Goal: Book appointment/travel/reservation

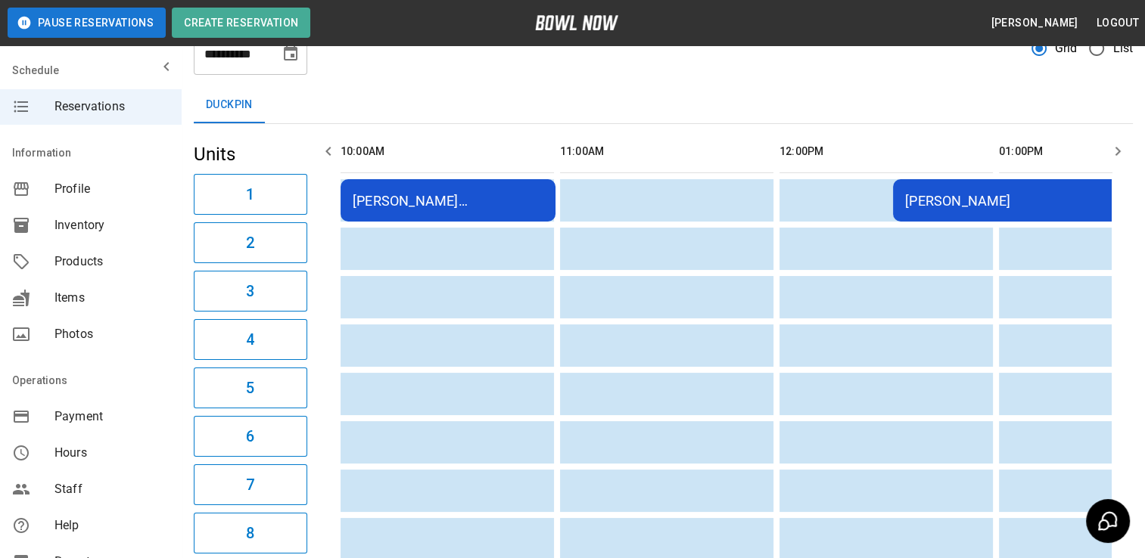
scroll to position [0, 543]
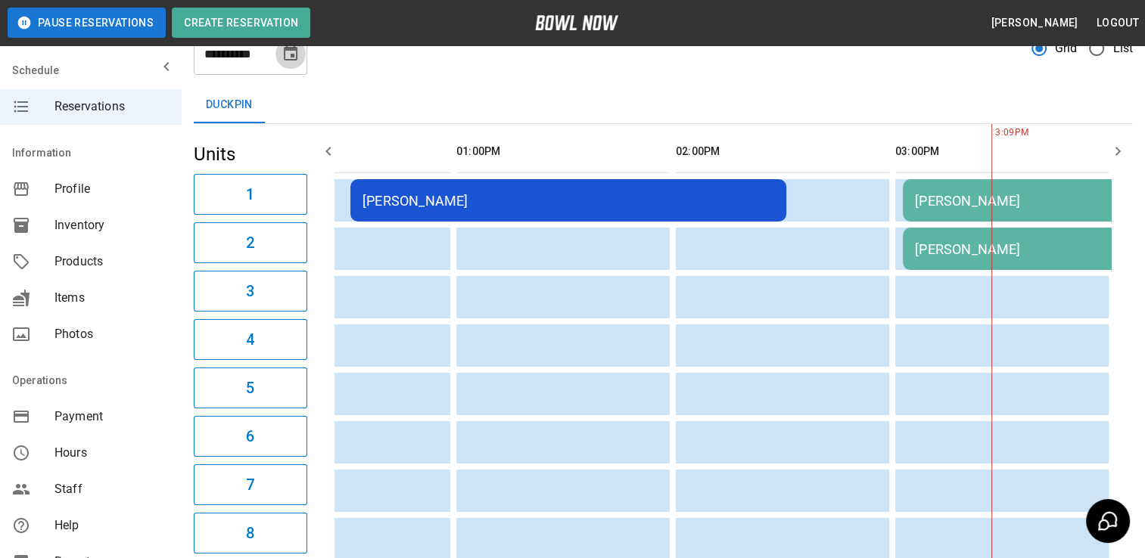
click at [292, 59] on icon "Choose date, selected date is Sep 28, 2025" at bounding box center [291, 52] width 14 height 15
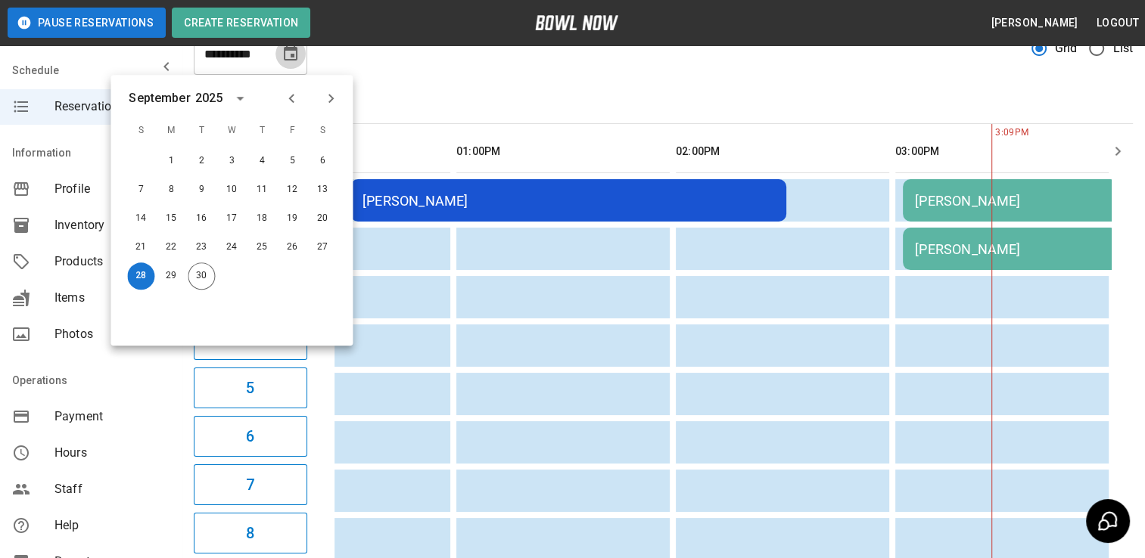
click at [292, 59] on icon "Choose date, selected date is Sep 28, 2025" at bounding box center [291, 52] width 14 height 15
click at [294, 59] on icon "Choose date, selected date is Sep 28, 2025" at bounding box center [291, 52] width 14 height 15
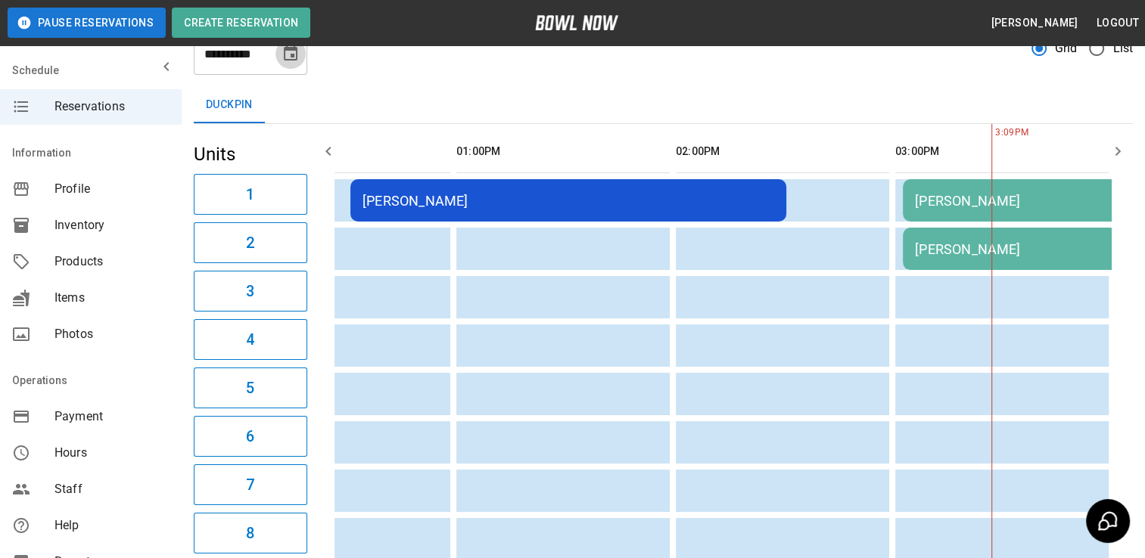
click at [294, 59] on icon "Choose date, selected date is Sep 28, 2025" at bounding box center [291, 52] width 14 height 15
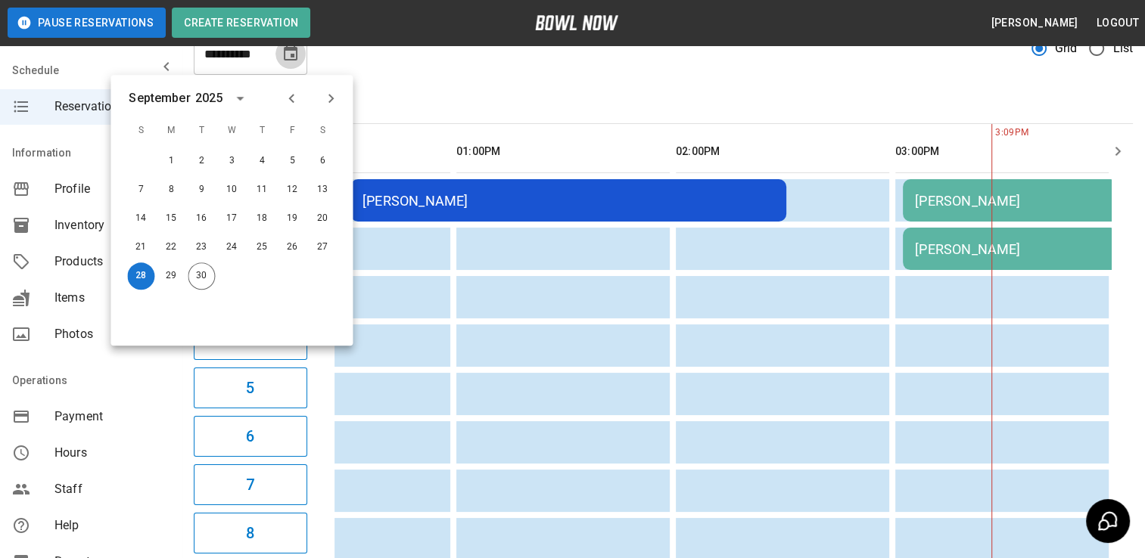
click at [294, 59] on icon "Choose date, selected date is Sep 28, 2025" at bounding box center [291, 52] width 14 height 15
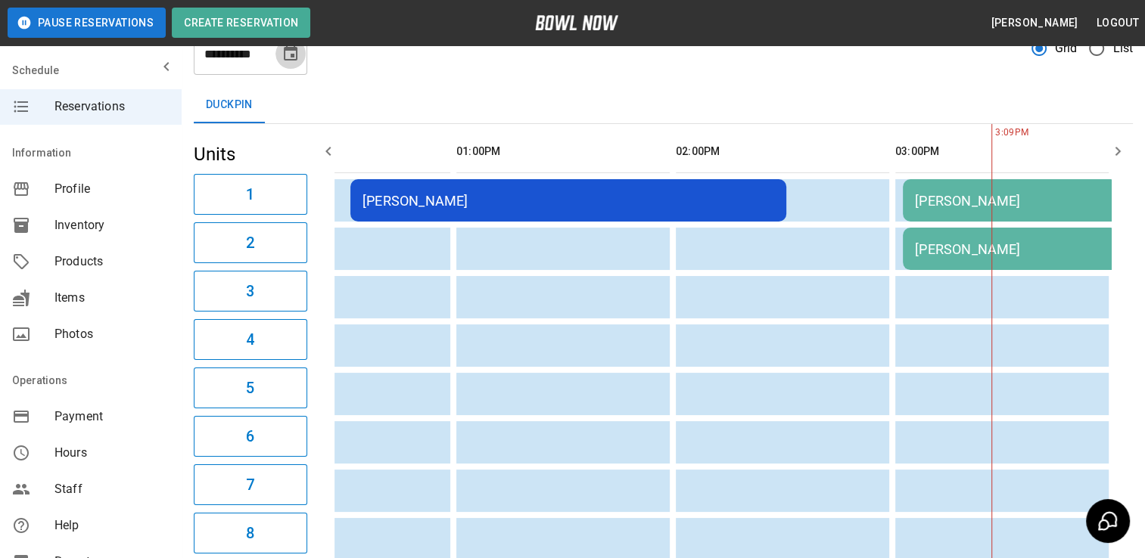
click at [292, 53] on icon "Choose date, selected date is Sep 28, 2025" at bounding box center [291, 54] width 18 height 18
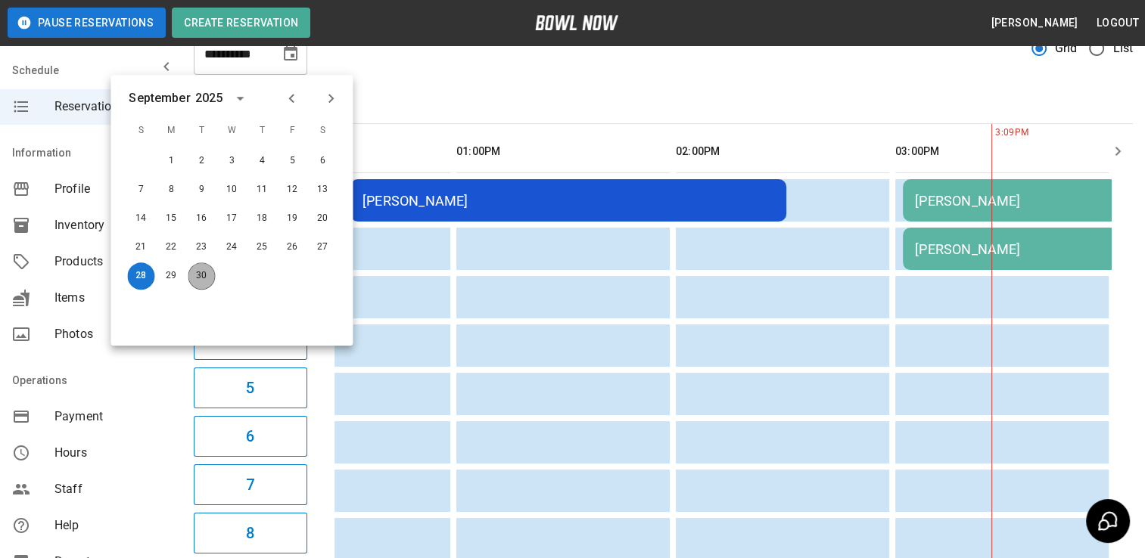
click at [197, 274] on button "30" at bounding box center [201, 276] width 27 height 27
type input "**********"
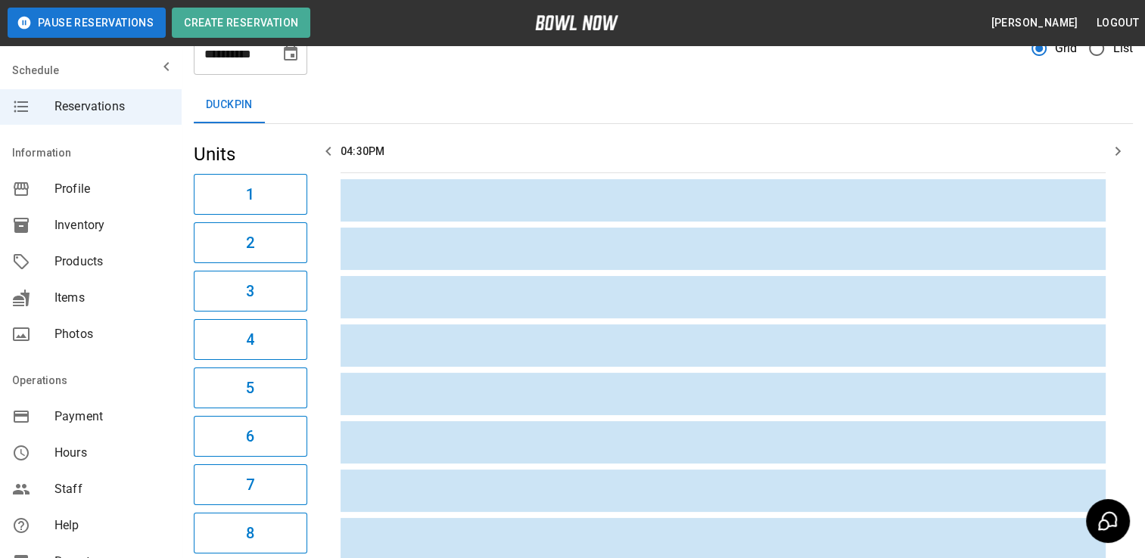
scroll to position [0, 0]
click at [77, 450] on span "Hours" at bounding box center [111, 453] width 115 height 18
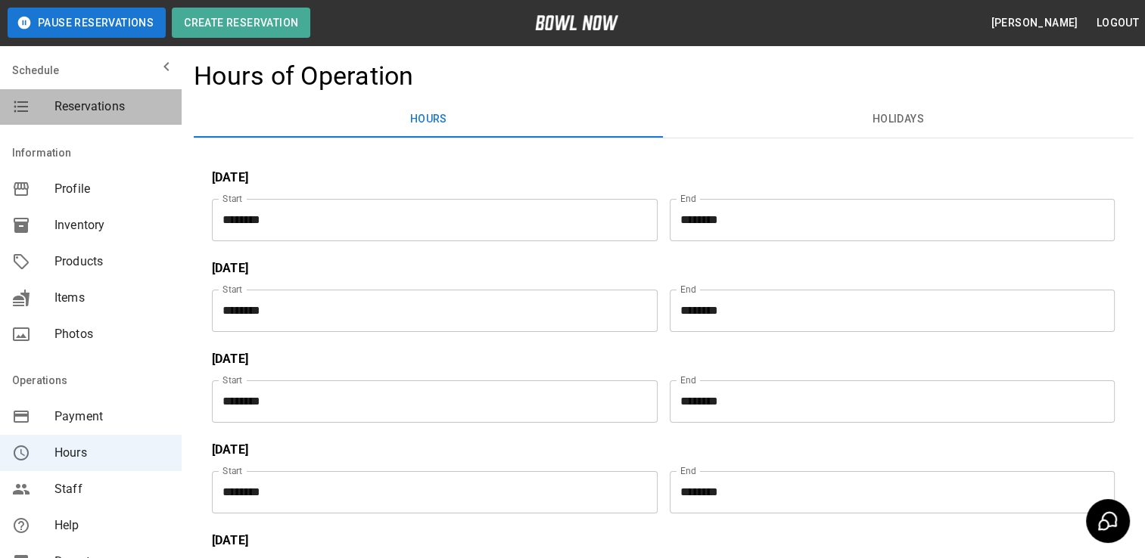
click at [117, 118] on div "Reservations" at bounding box center [91, 107] width 182 height 36
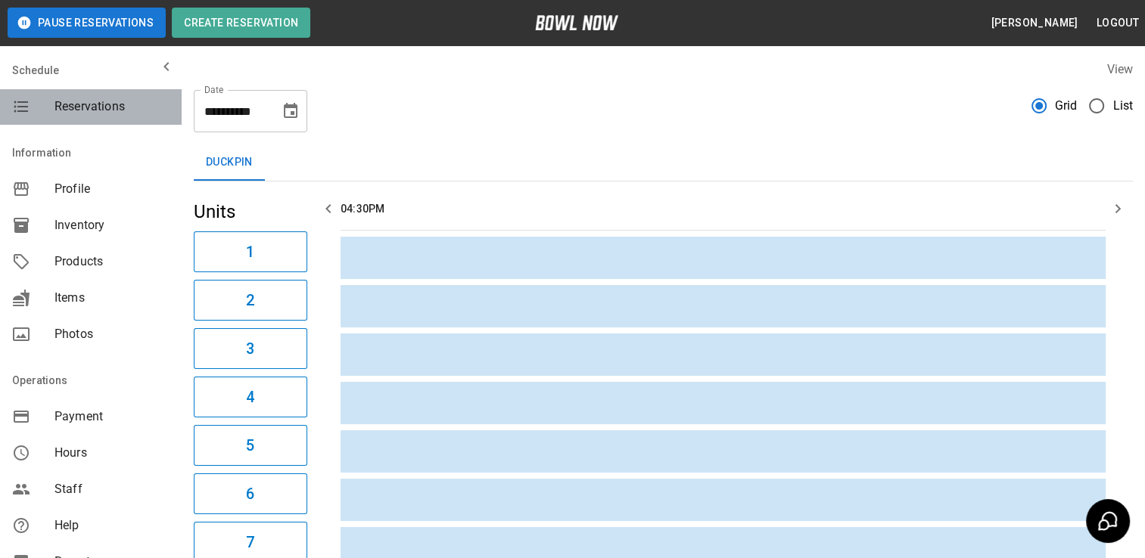
click at [117, 118] on div "Reservations" at bounding box center [91, 107] width 182 height 36
